Goal: Task Accomplishment & Management: Use online tool/utility

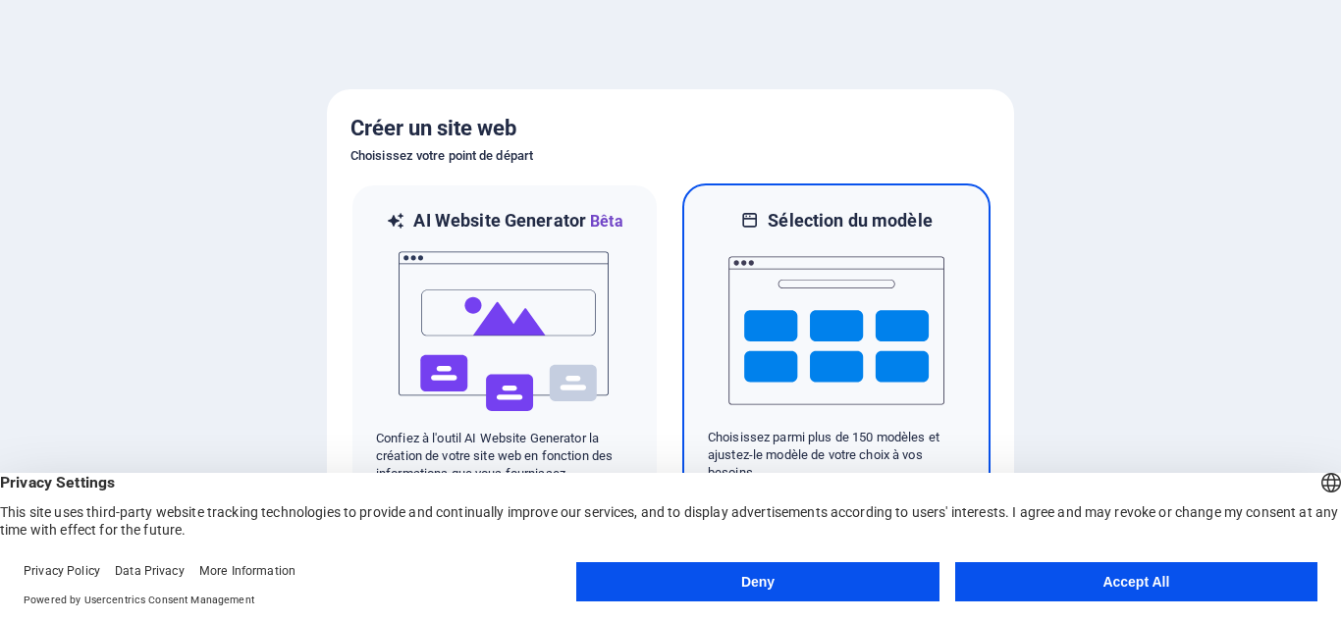
click at [845, 394] on img at bounding box center [836, 331] width 216 height 196
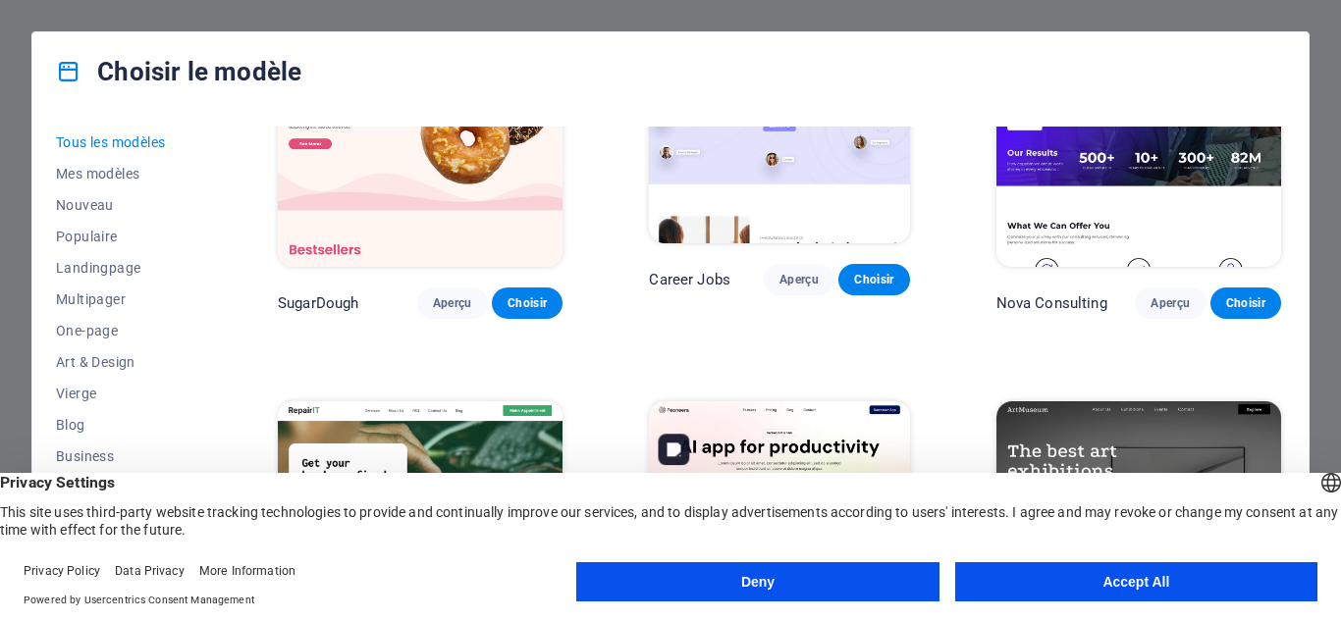
scroll to position [98, 0]
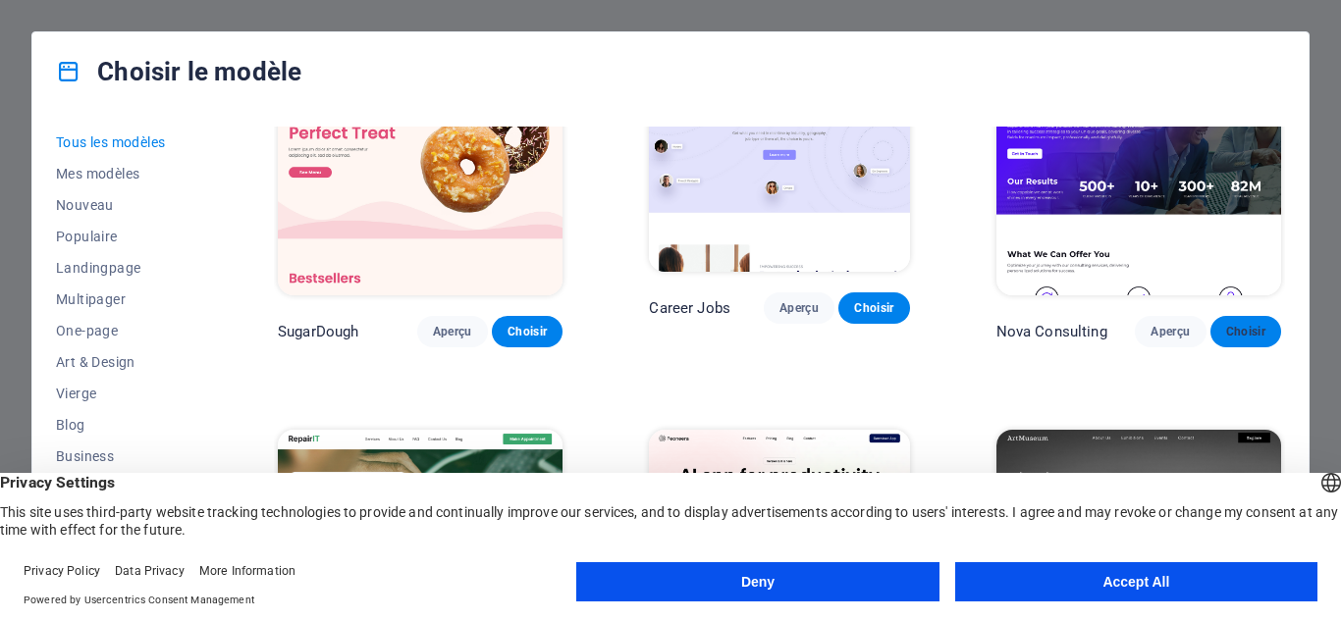
click at [1241, 328] on span "Choisir" at bounding box center [1245, 332] width 39 height 16
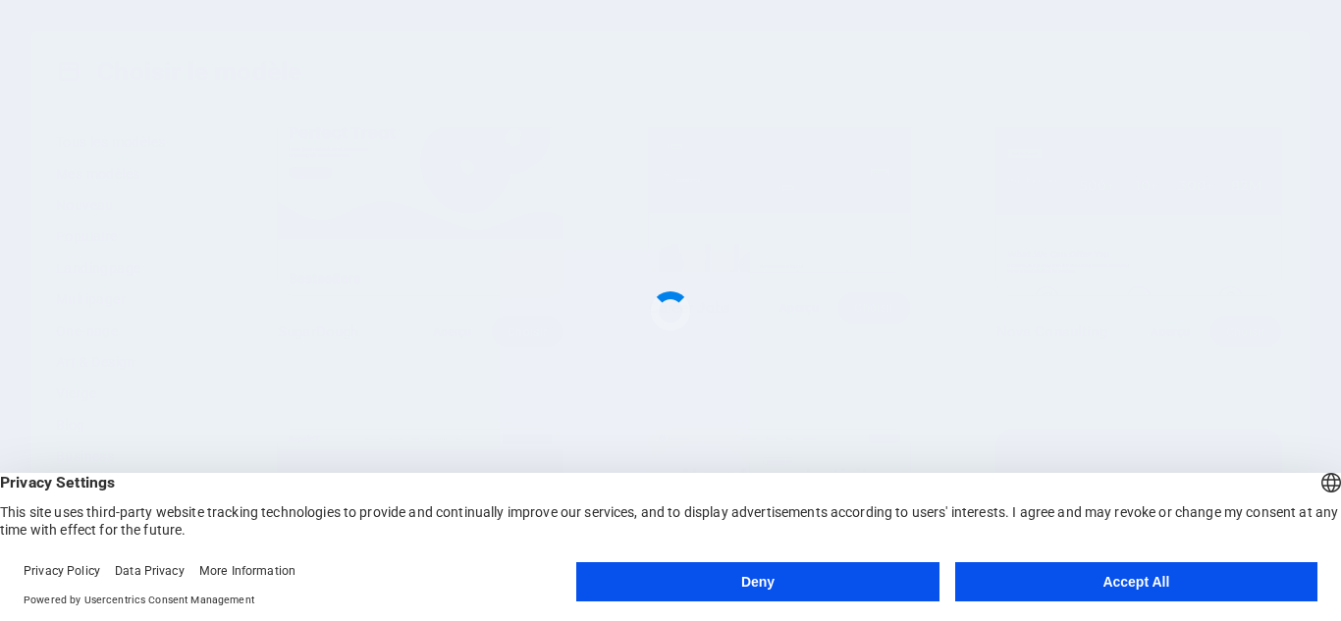
click at [1082, 579] on button "Accept All" at bounding box center [1136, 581] width 362 height 39
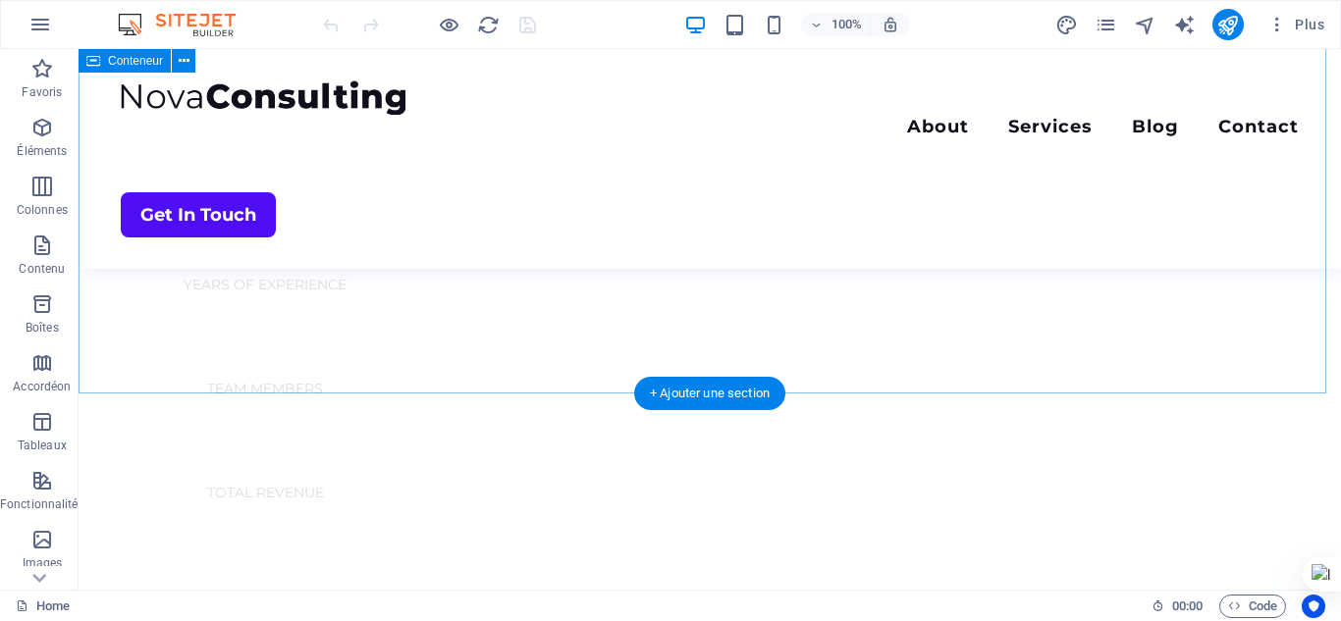
scroll to position [1276, 0]
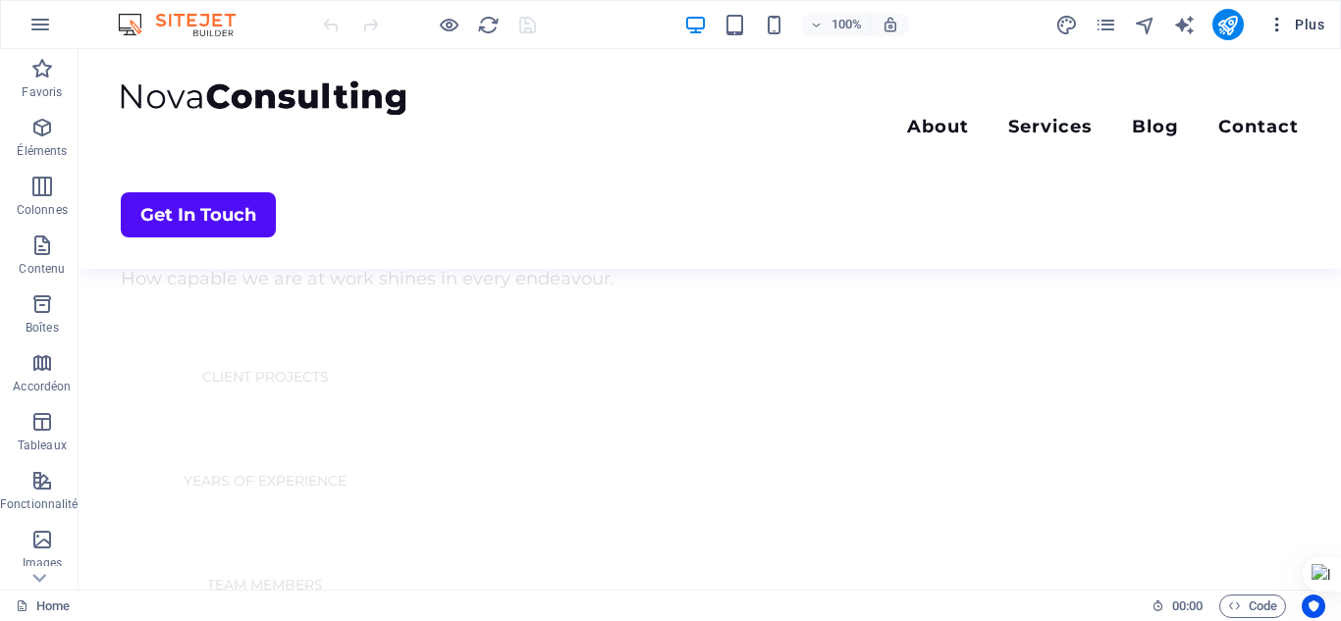
click at [1313, 30] on span "Plus" at bounding box center [1295, 25] width 57 height 20
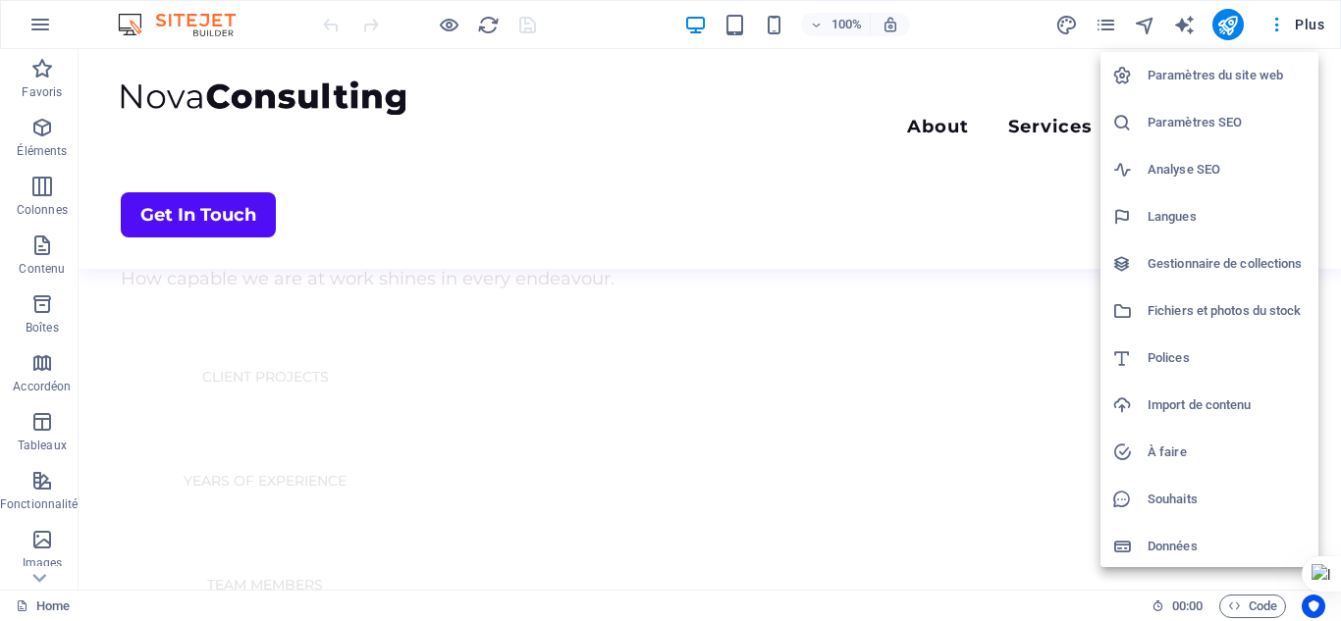
click at [43, 26] on div at bounding box center [670, 310] width 1341 height 621
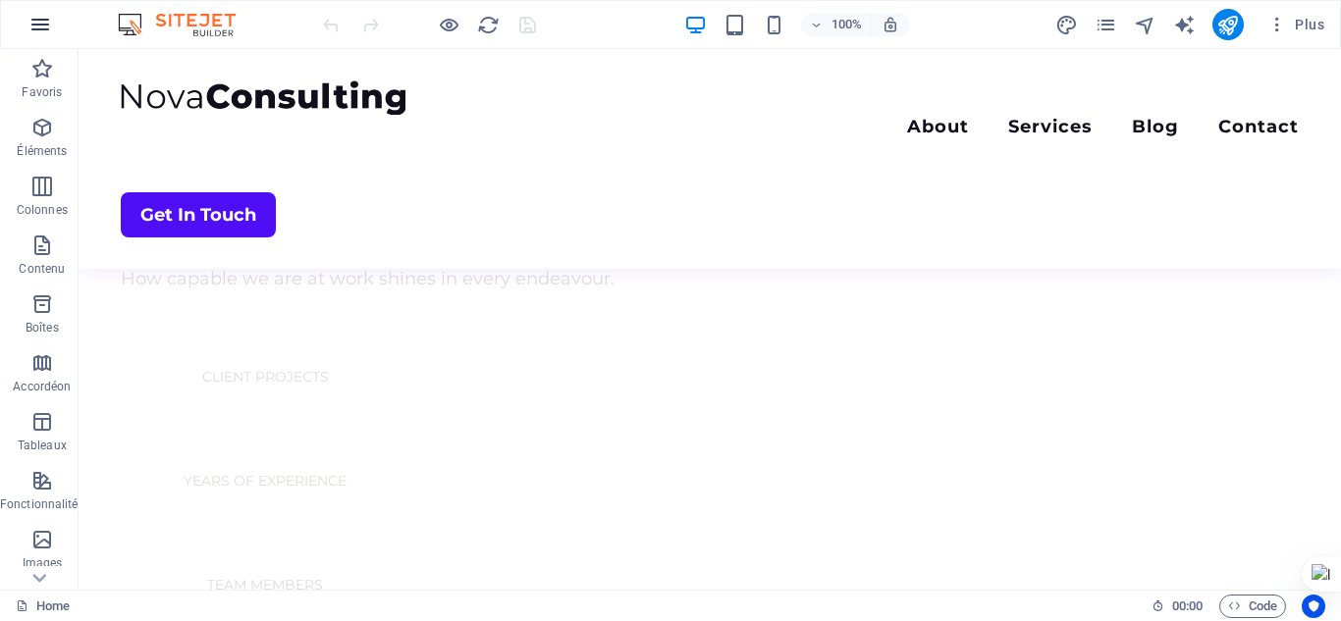
click at [45, 32] on icon "button" at bounding box center [40, 25] width 24 height 24
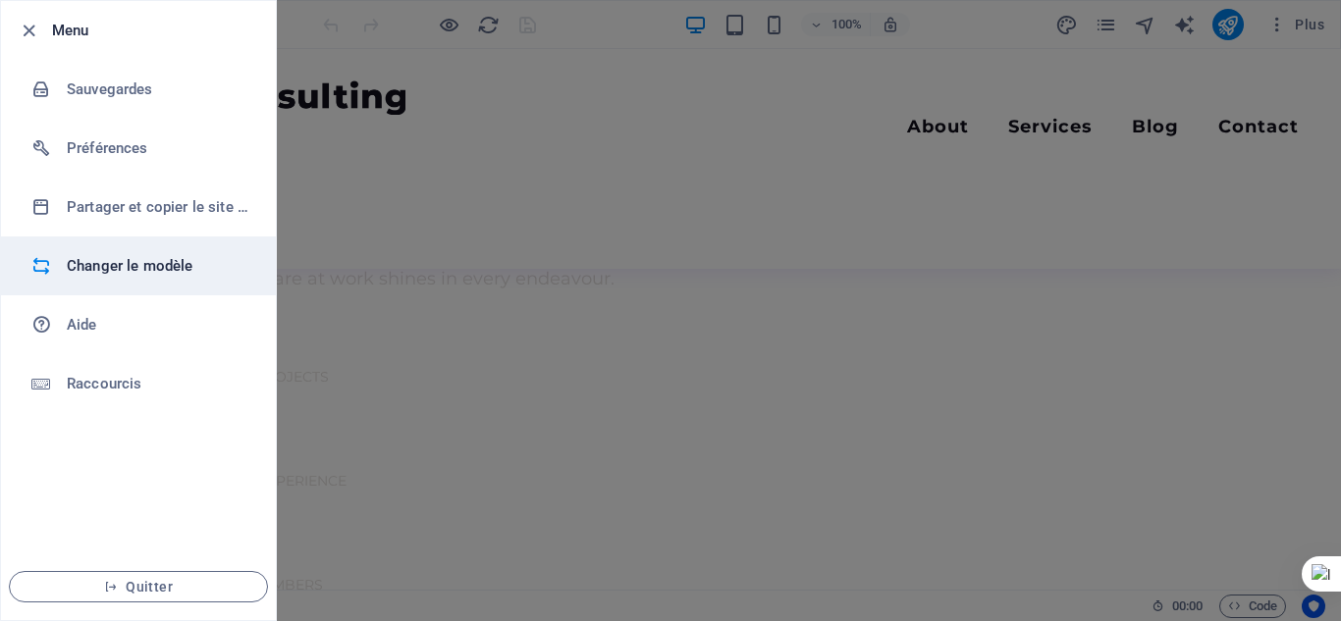
click at [154, 273] on h6 "Changer le modèle" at bounding box center [158, 266] width 182 height 24
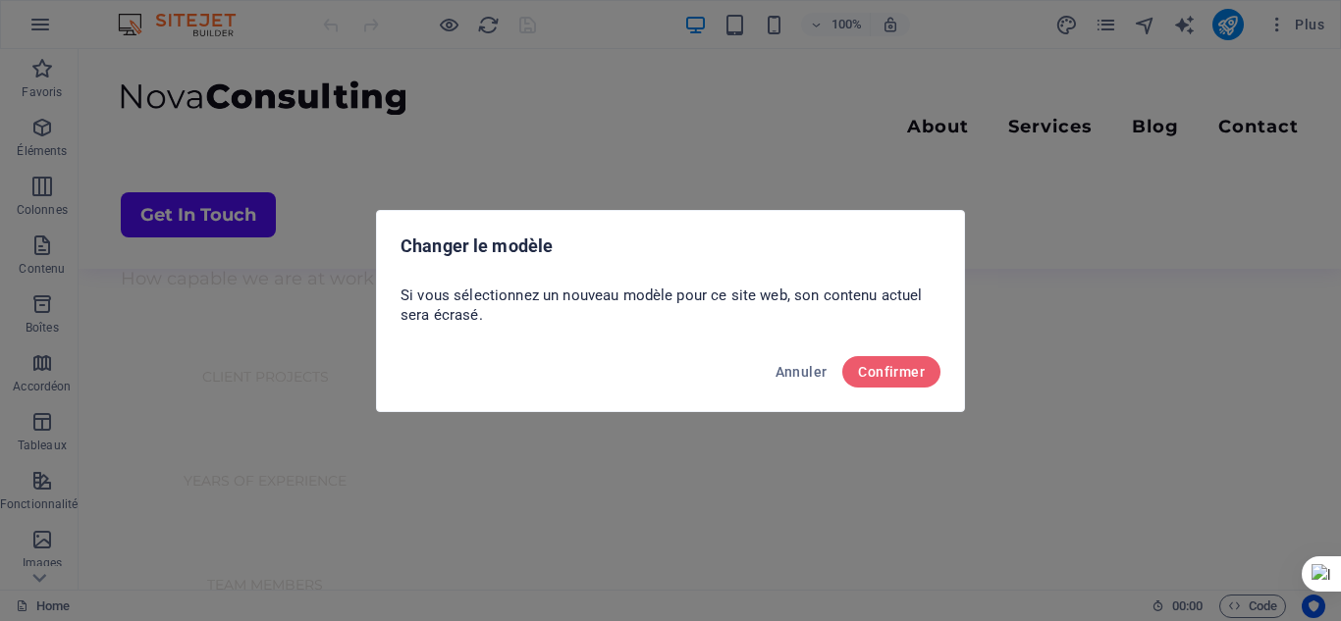
click at [878, 388] on div "Annuler Confirmer" at bounding box center [670, 378] width 587 height 67
click at [879, 378] on span "Confirmer" at bounding box center [891, 372] width 67 height 16
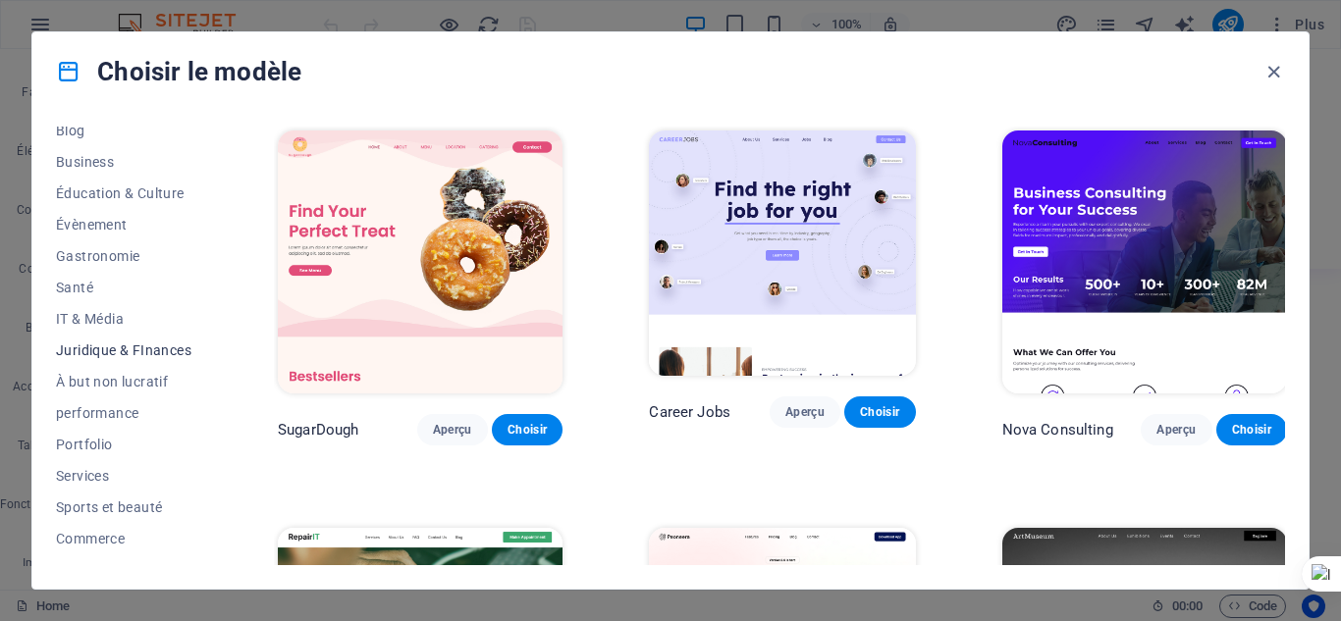
scroll to position [347, 0]
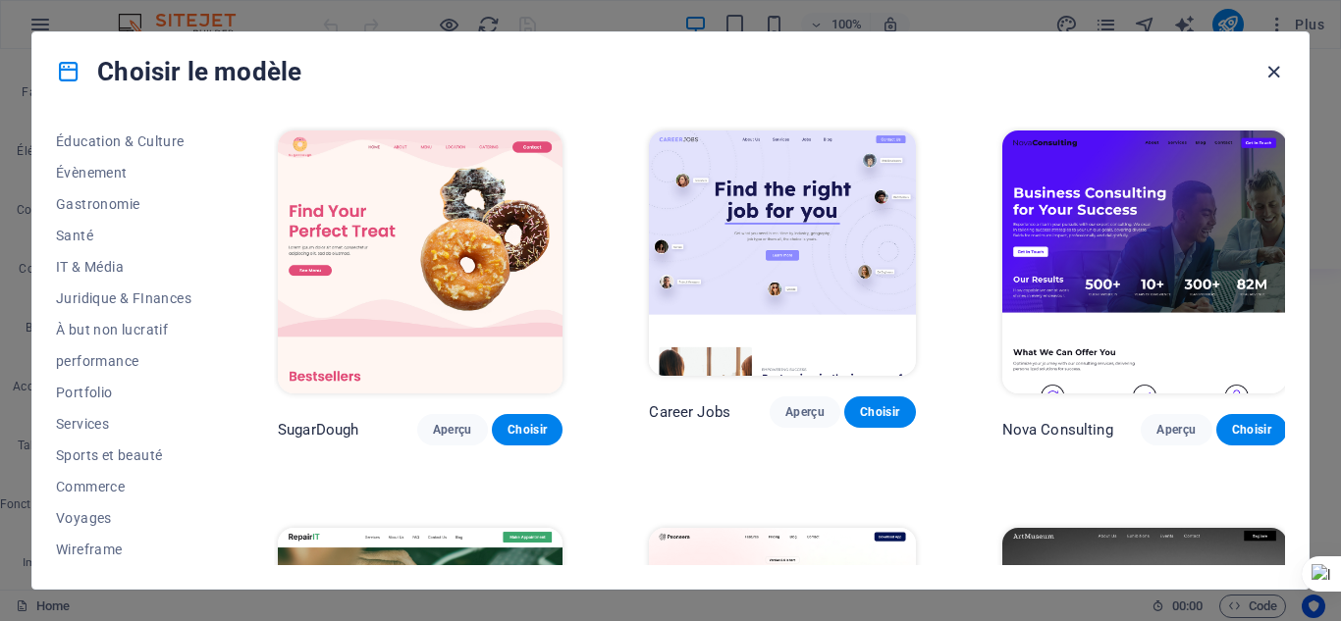
click at [1272, 76] on icon "button" at bounding box center [1273, 72] width 23 height 23
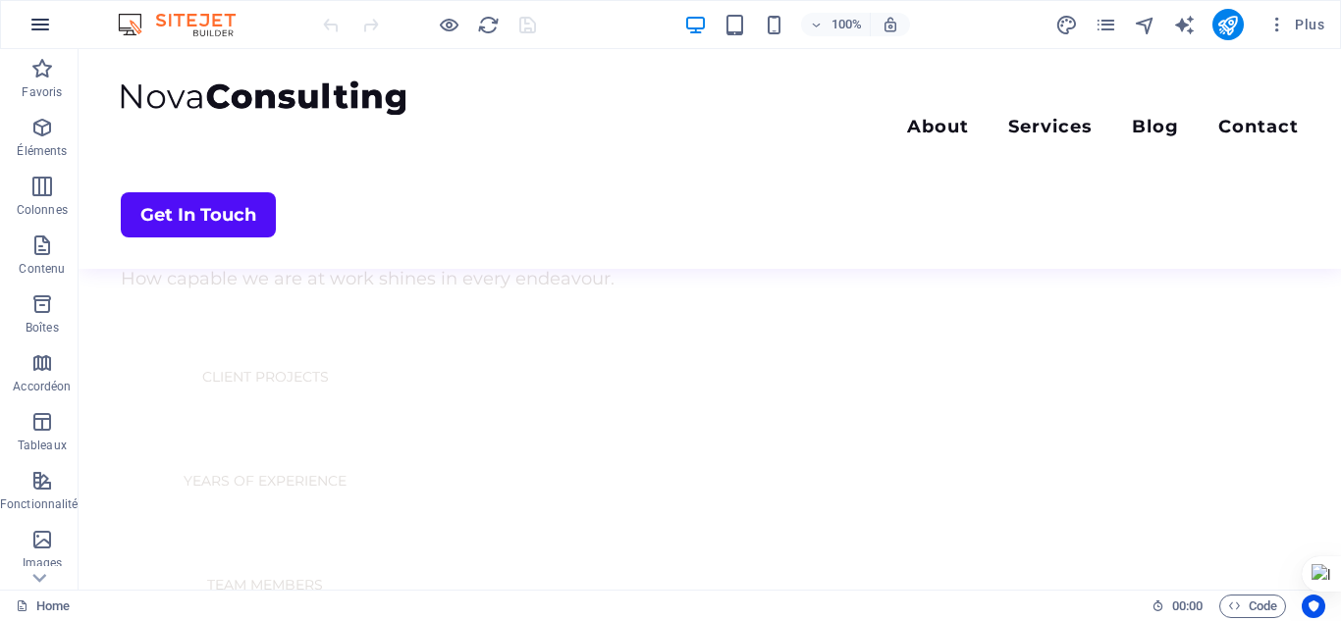
click at [43, 30] on icon "button" at bounding box center [40, 25] width 24 height 24
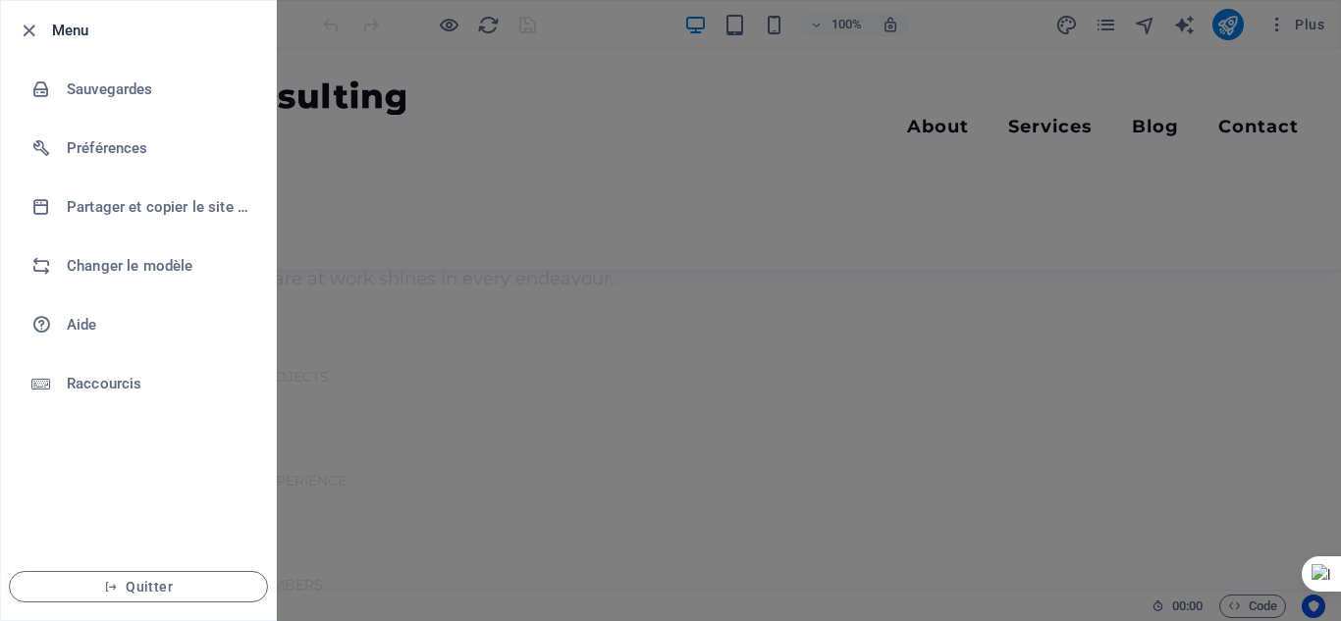
click at [454, 213] on div at bounding box center [670, 310] width 1341 height 621
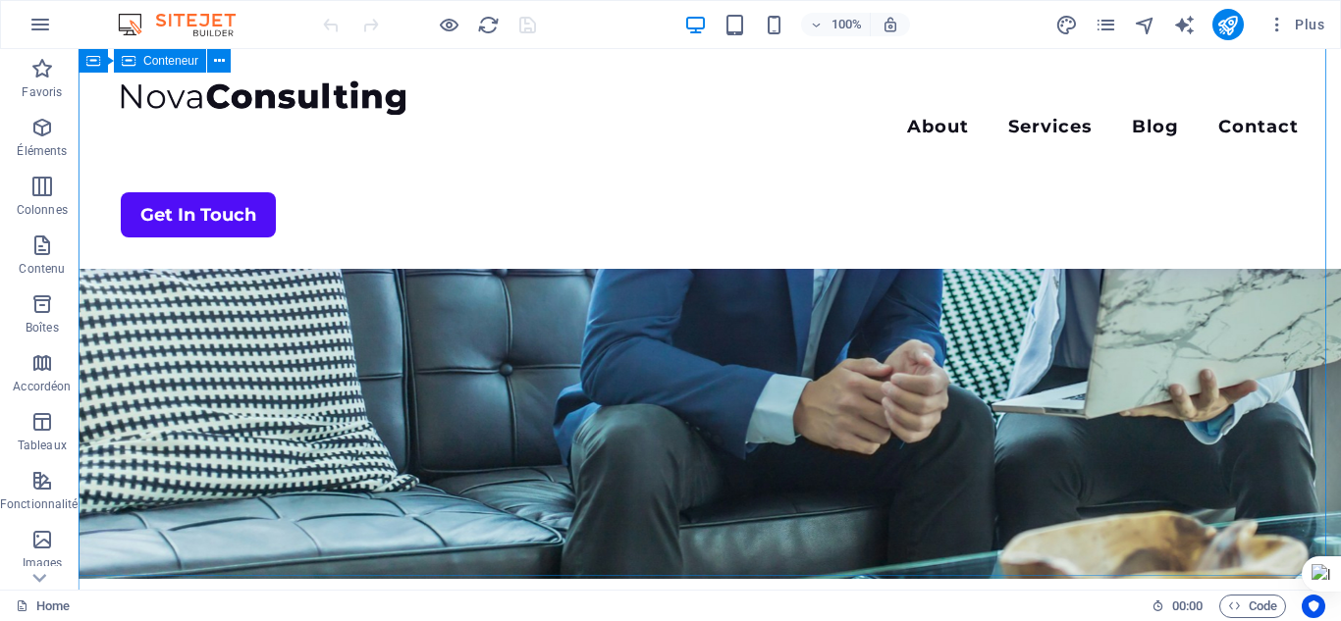
scroll to position [0, 0]
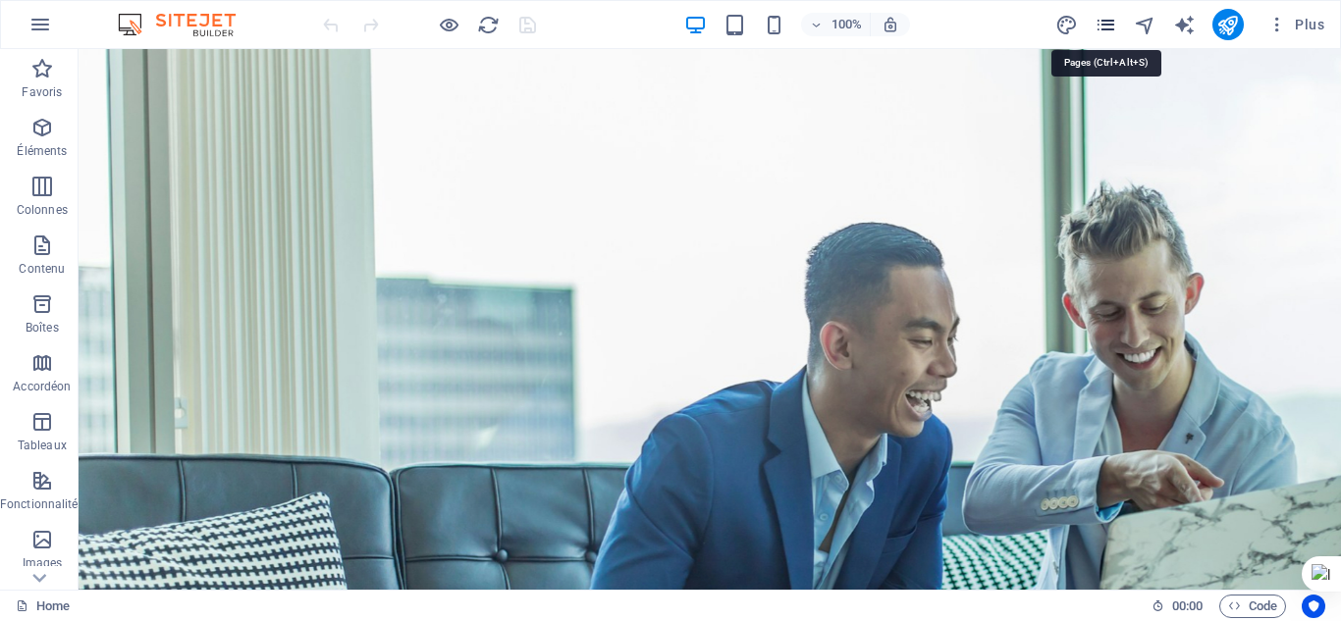
click at [1105, 24] on icon "pages" at bounding box center [1105, 25] width 23 height 23
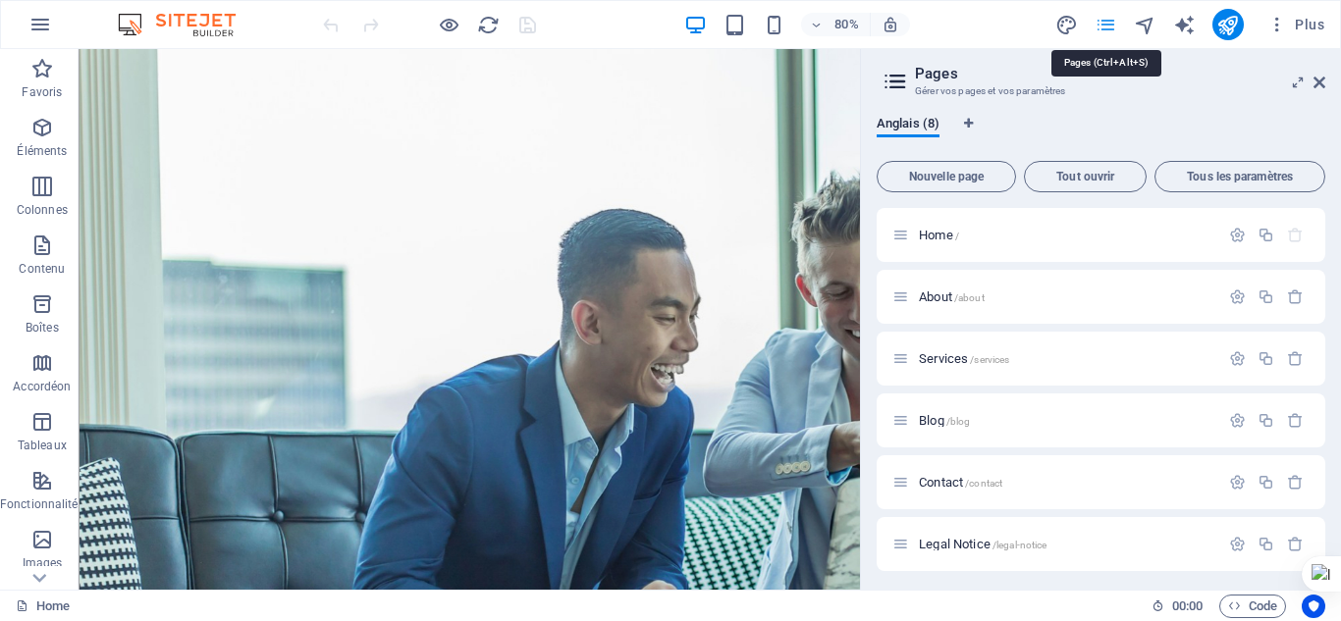
click at [1105, 24] on icon "pages" at bounding box center [1105, 25] width 23 height 23
click at [1180, 29] on icon "text_generator" at bounding box center [1184, 25] width 23 height 23
select select "English"
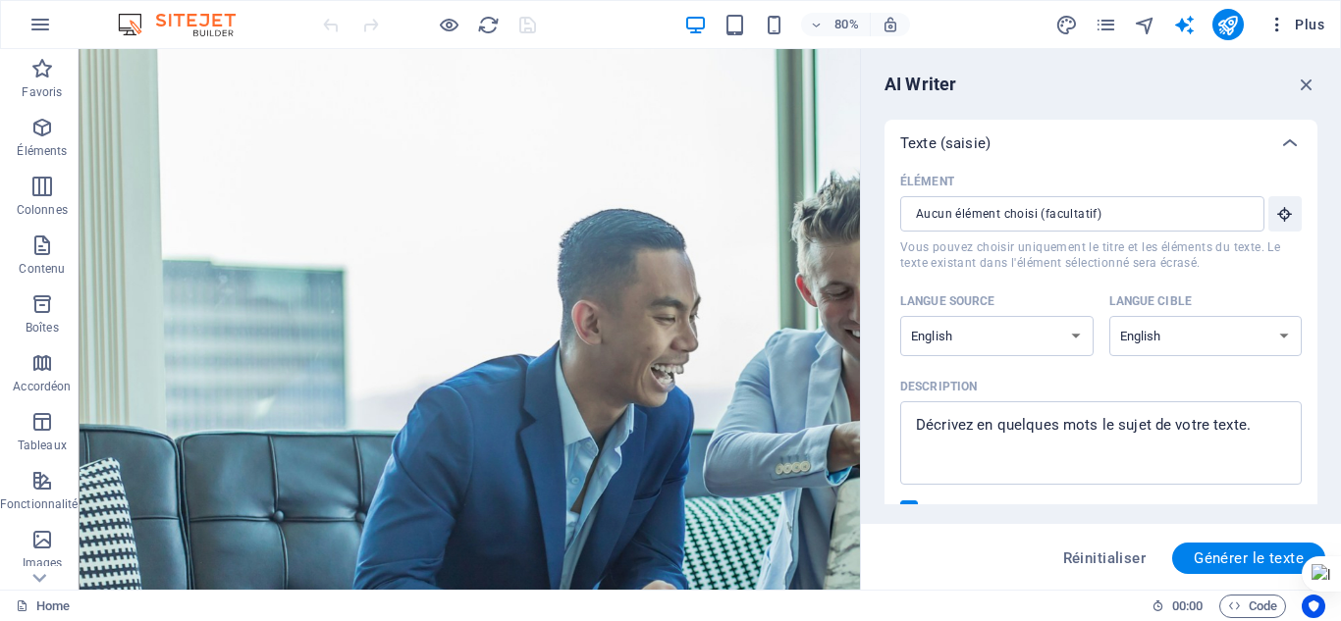
click at [1275, 24] on icon "button" at bounding box center [1277, 25] width 20 height 20
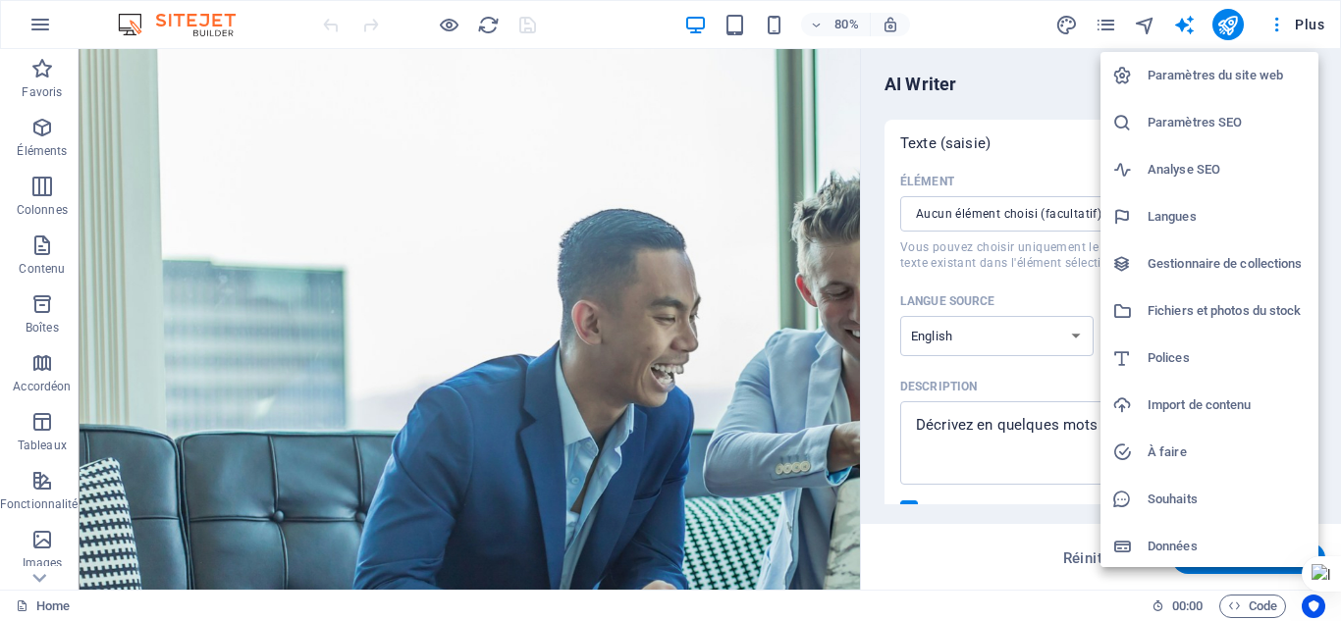
click at [973, 22] on div at bounding box center [670, 310] width 1341 height 621
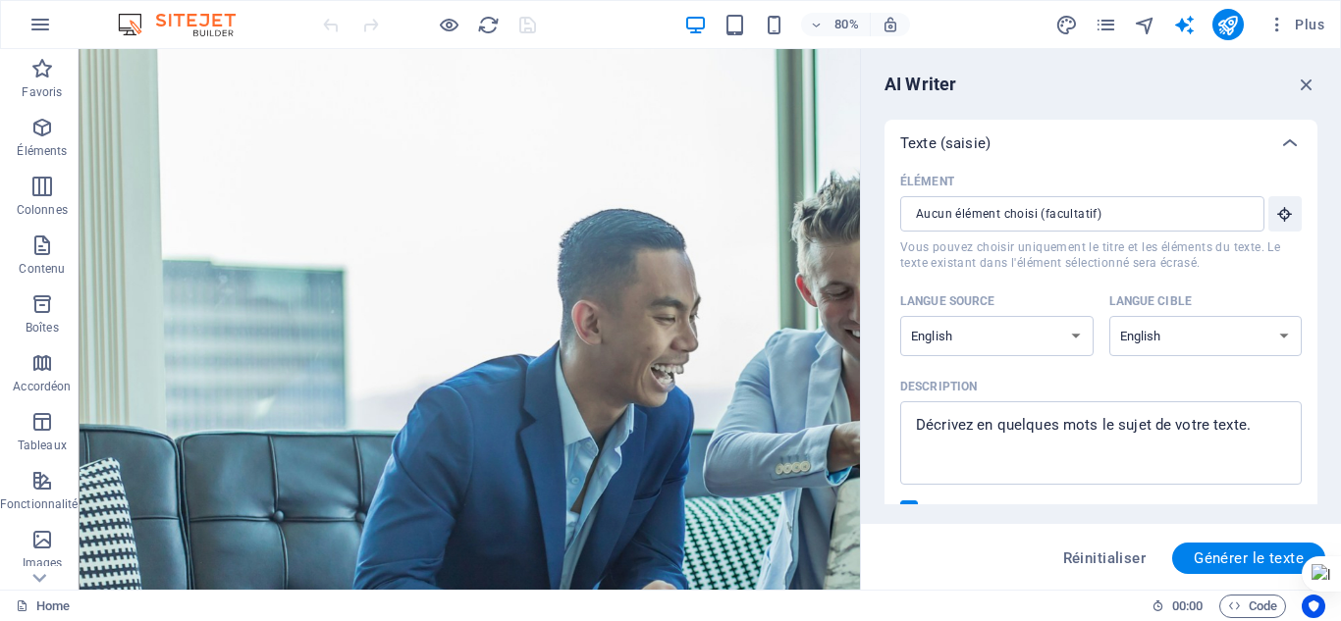
click at [130, 26] on img at bounding box center [186, 25] width 147 height 24
click at [1130, 564] on span "Réinitialiser" at bounding box center [1104, 559] width 83 height 16
type textarea "x"
click at [1311, 87] on icon "button" at bounding box center [1307, 85] width 22 height 22
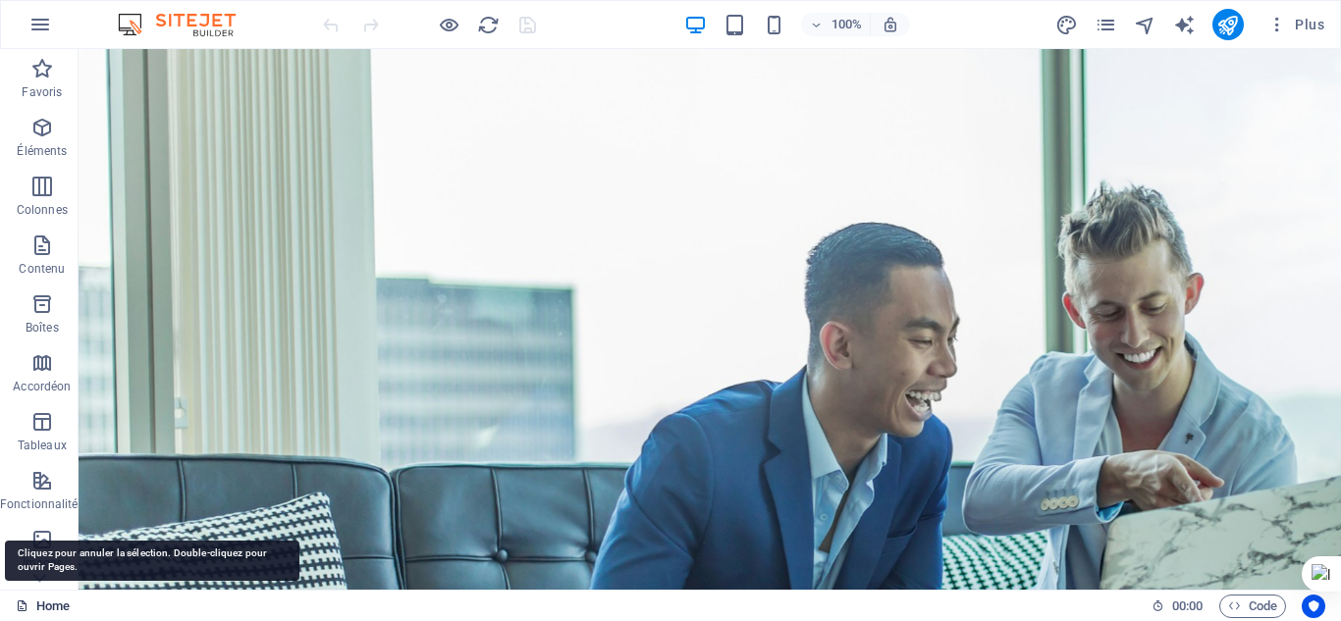
click at [48, 606] on link "Home" at bounding box center [43, 607] width 54 height 24
